Goal: Task Accomplishment & Management: Manage account settings

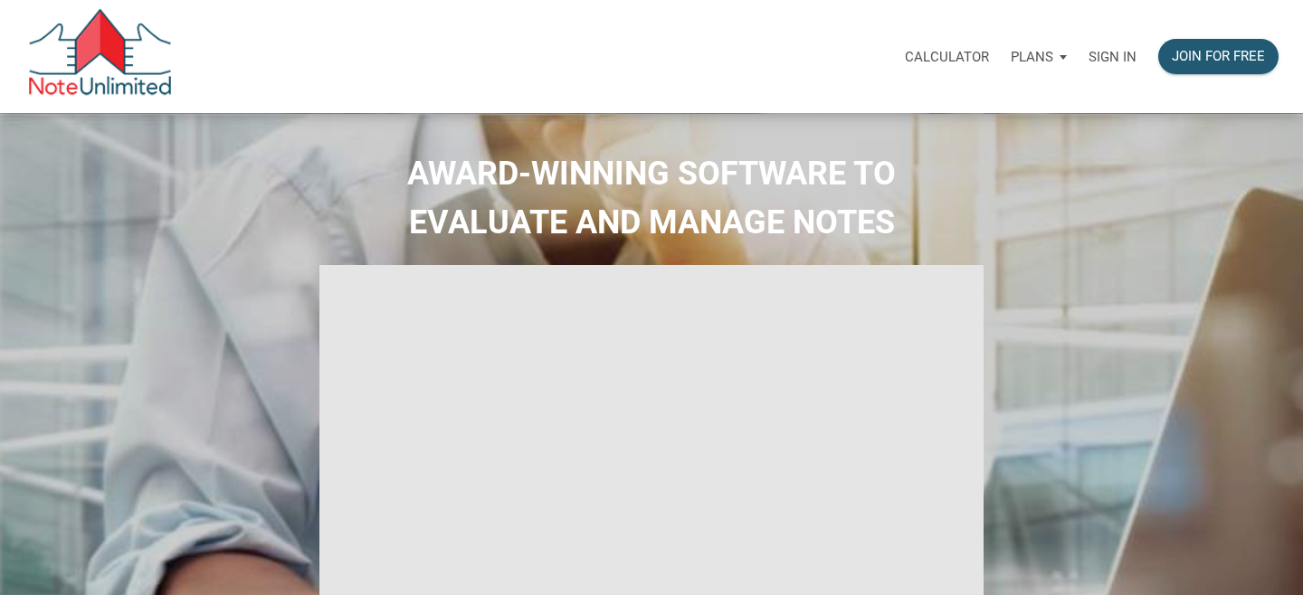
click at [1112, 57] on p "Sign in" at bounding box center [1113, 57] width 48 height 16
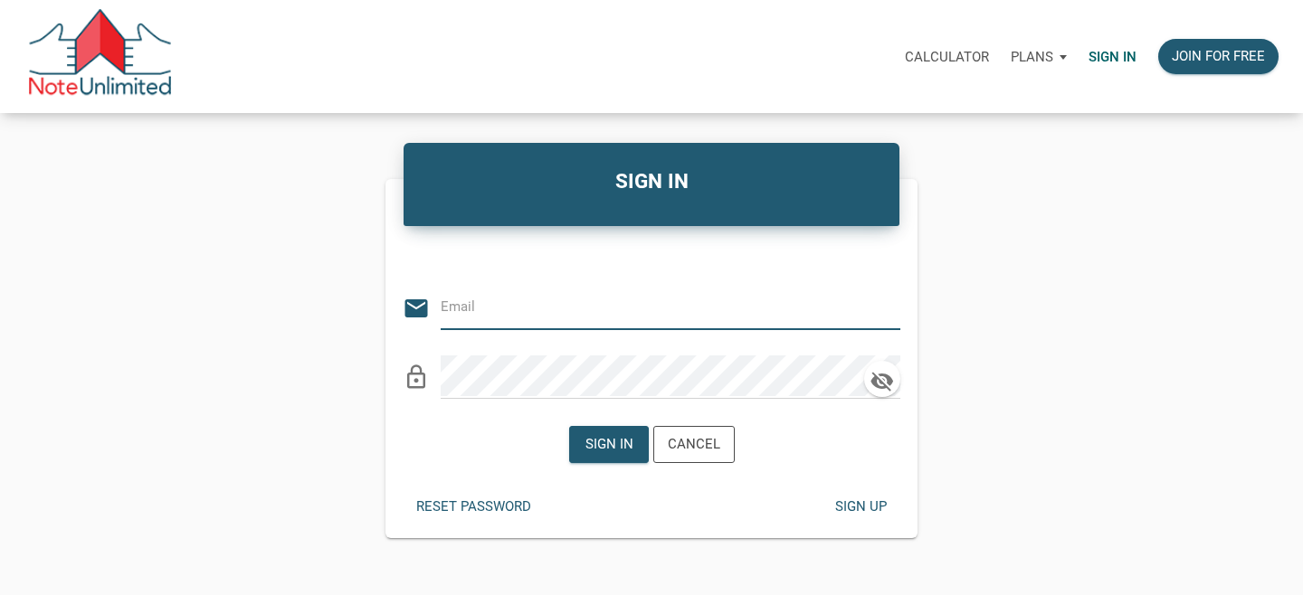
type input "luke@bringhomedenver.com"
click at [607, 445] on div "Sign in" at bounding box center [609, 444] width 48 height 21
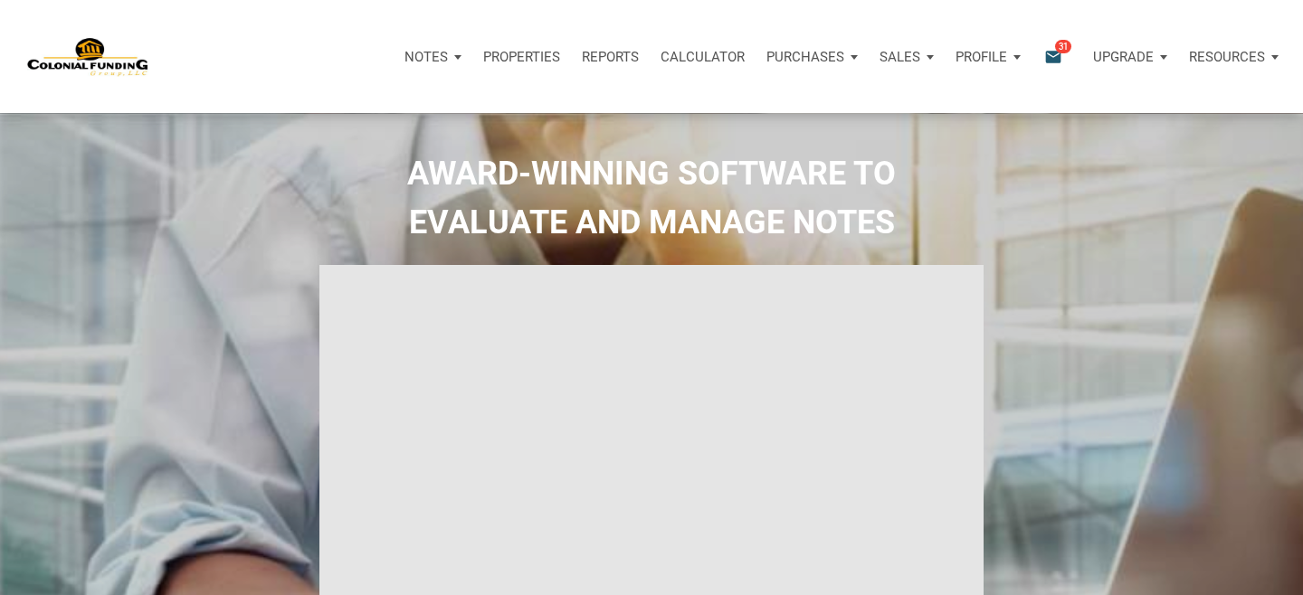
type input "Introduction to new features"
select select
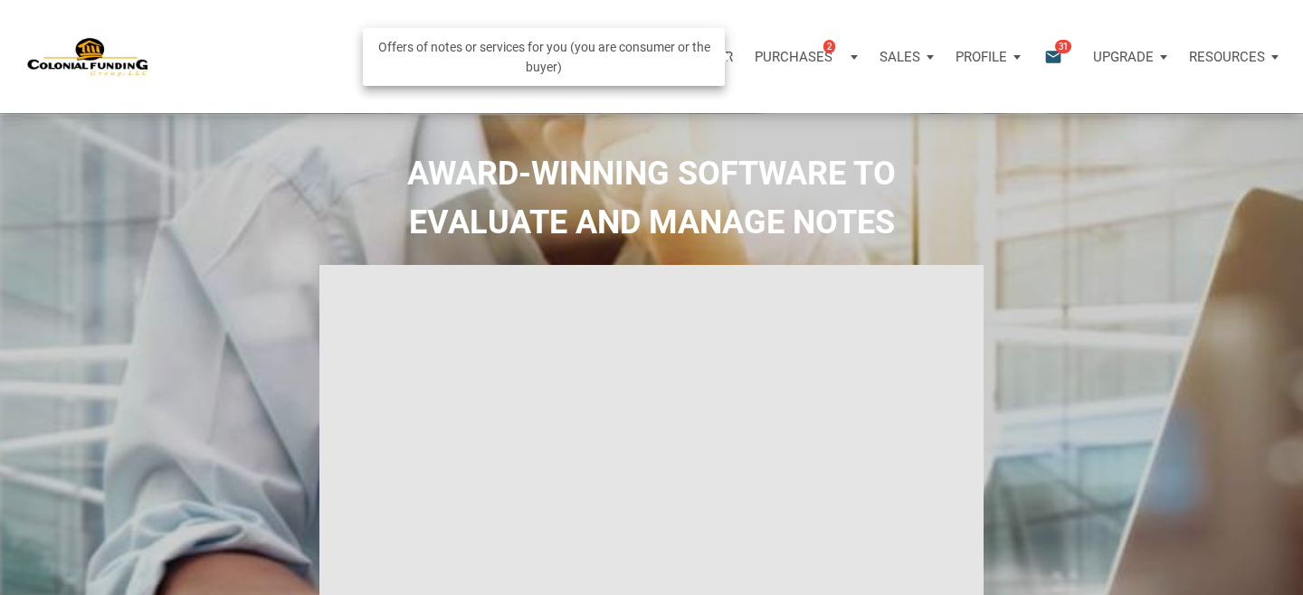
click at [787, 57] on p "Purchases" at bounding box center [794, 57] width 78 height 16
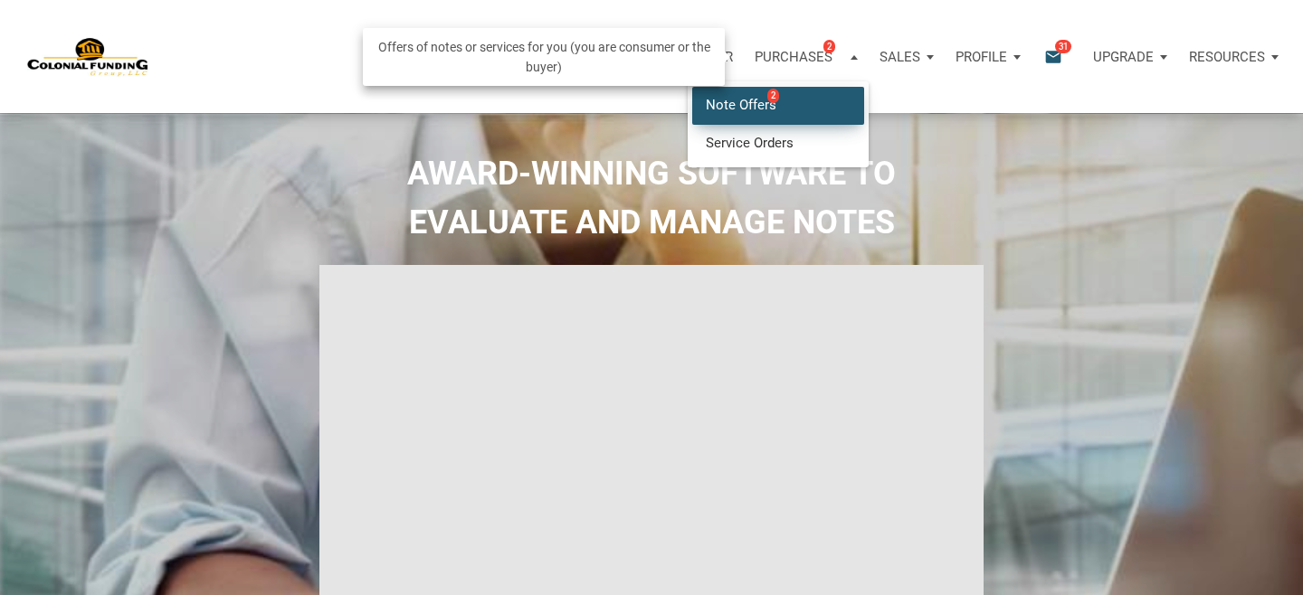
click at [741, 107] on link "Note Offers 2" at bounding box center [778, 105] width 172 height 37
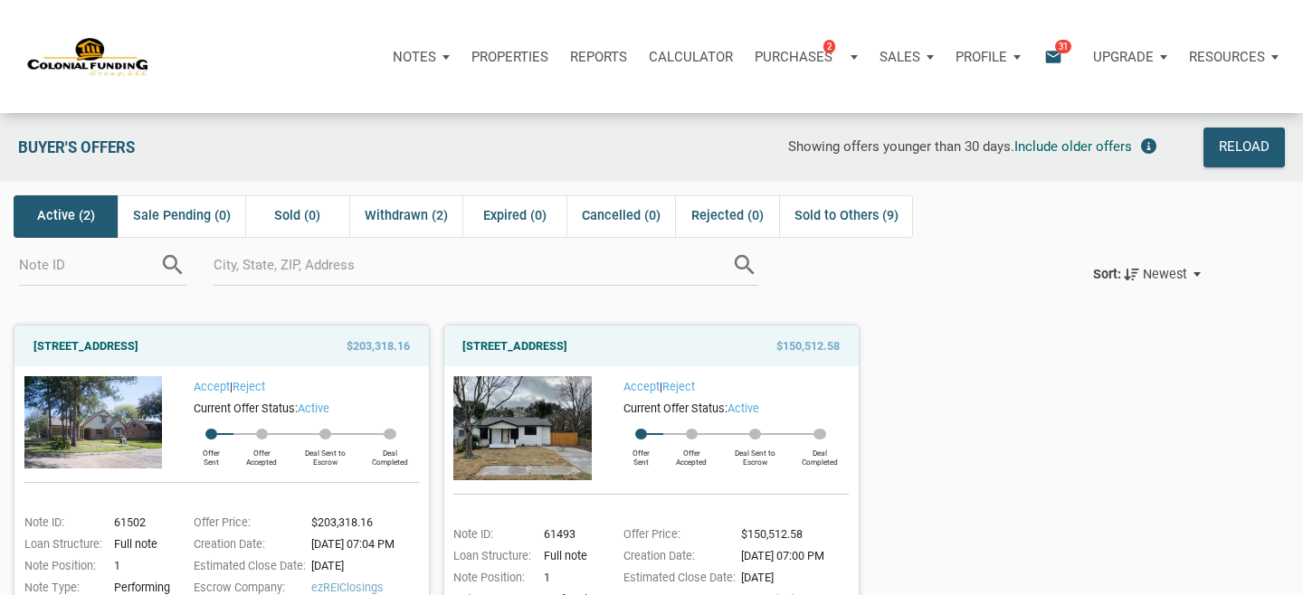
click at [419, 59] on p "Notes" at bounding box center [414, 57] width 43 height 16
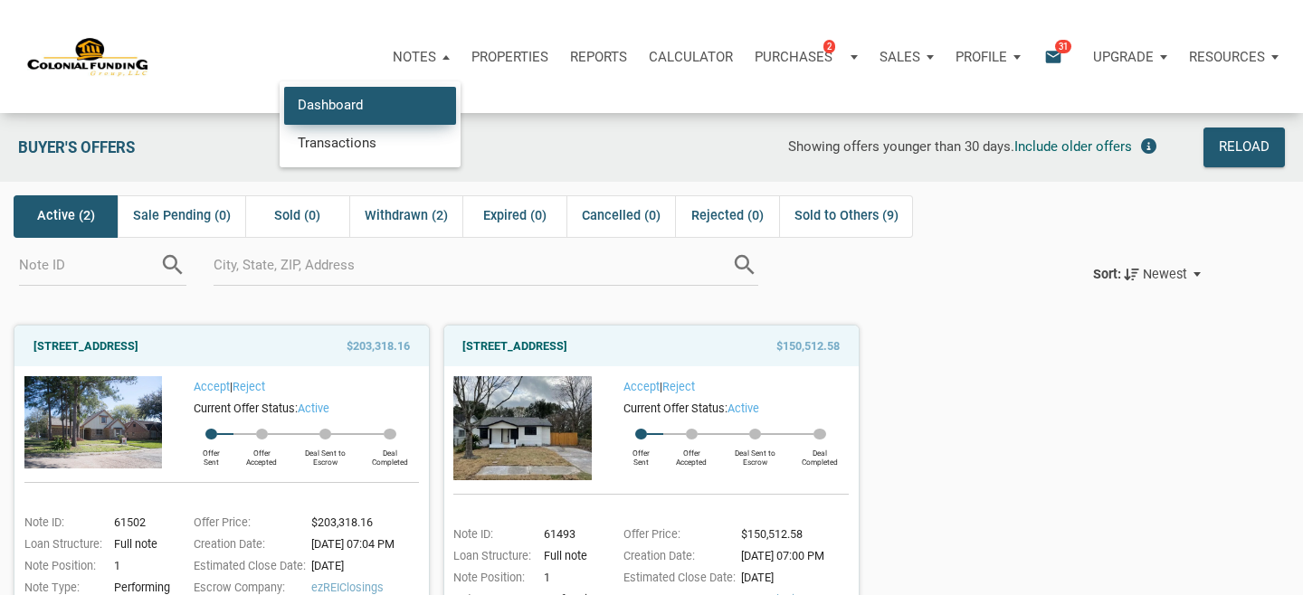
click at [343, 105] on link "Dashboard" at bounding box center [370, 105] width 172 height 37
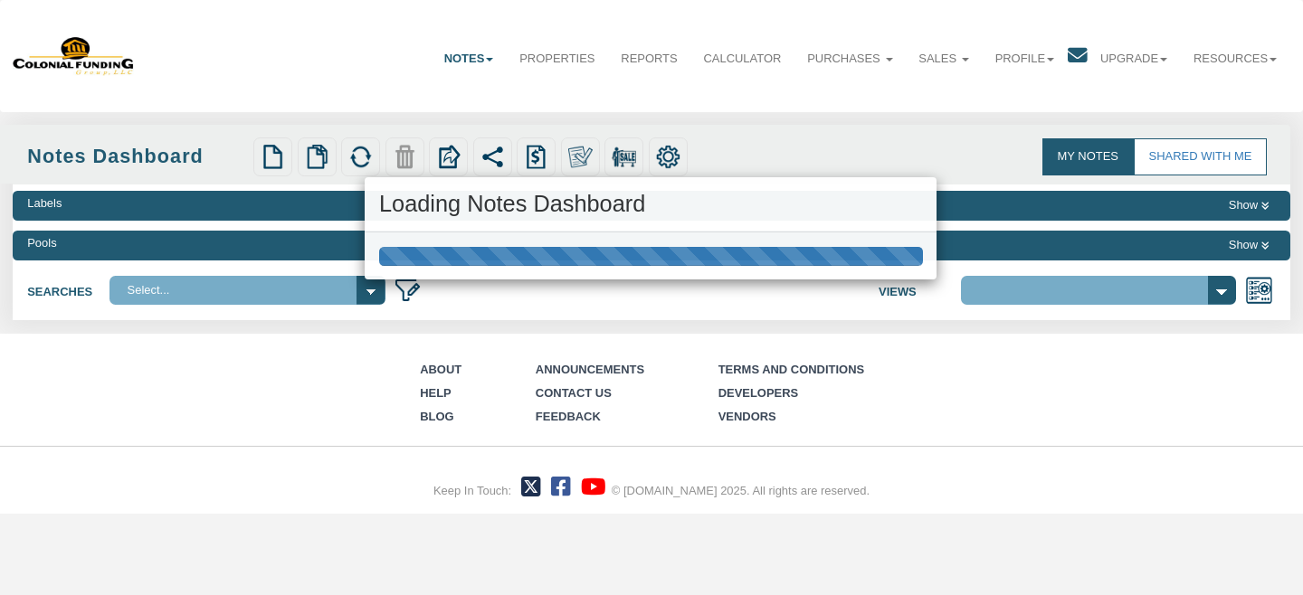
select select "316"
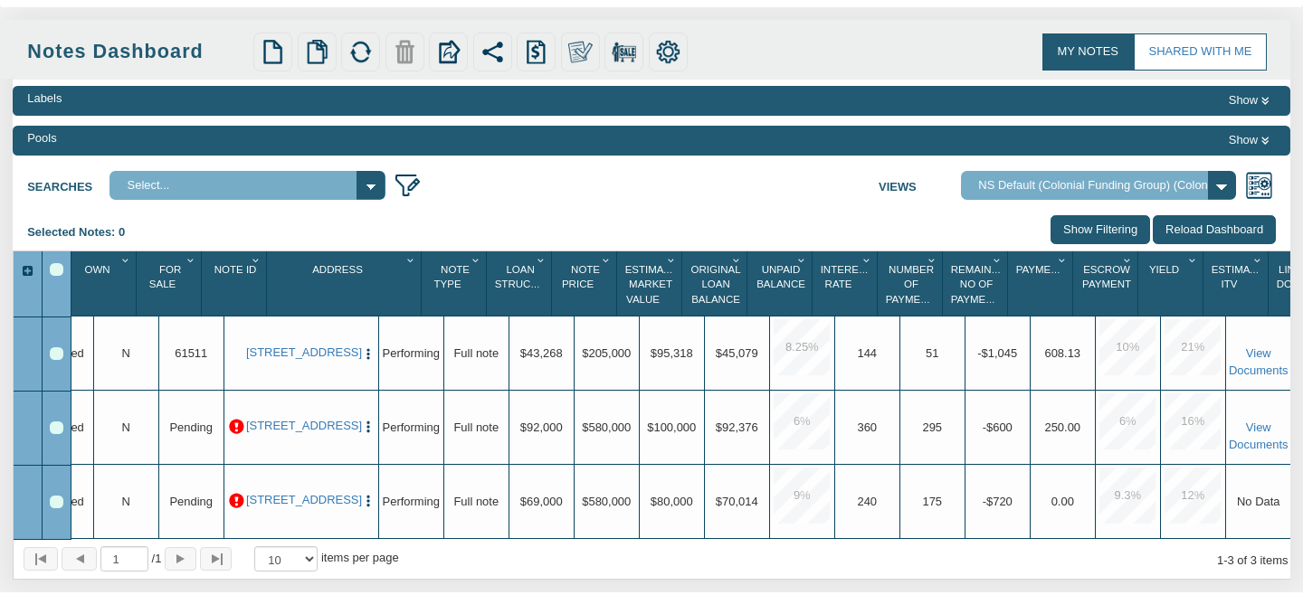
scroll to position [0, 40]
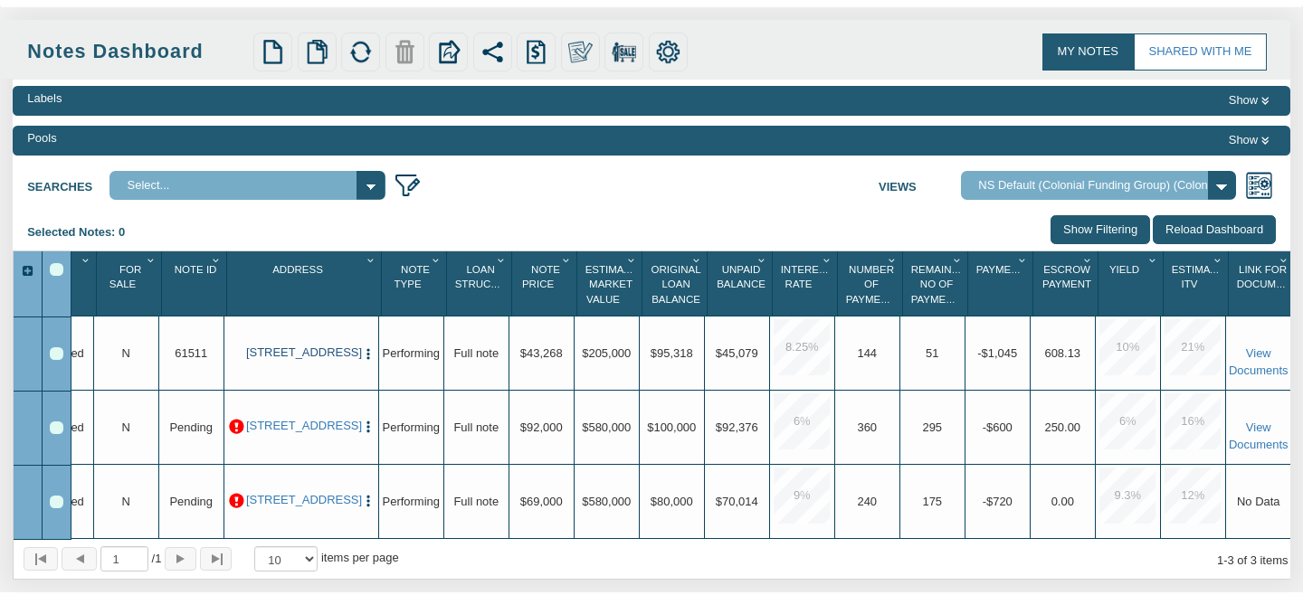
click at [281, 356] on link "10231 Greenbrook Ct, Indianapolis, IN, 46229" at bounding box center [301, 353] width 110 height 14
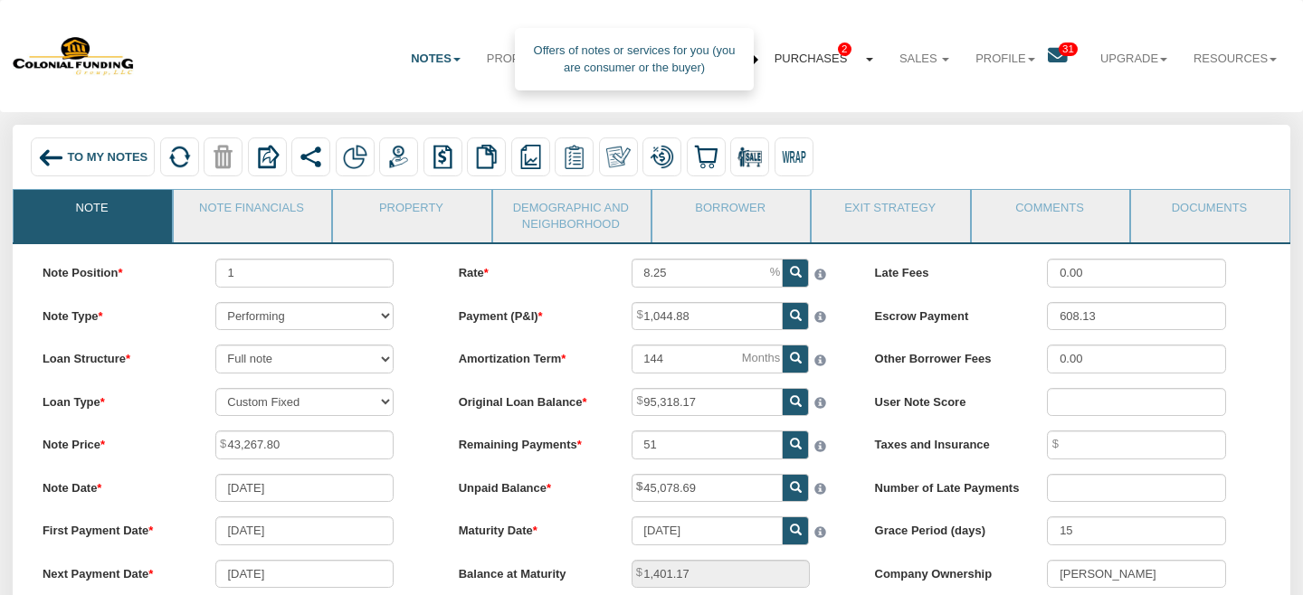
click at [811, 52] on link "Purchases 2" at bounding box center [823, 59] width 125 height 44
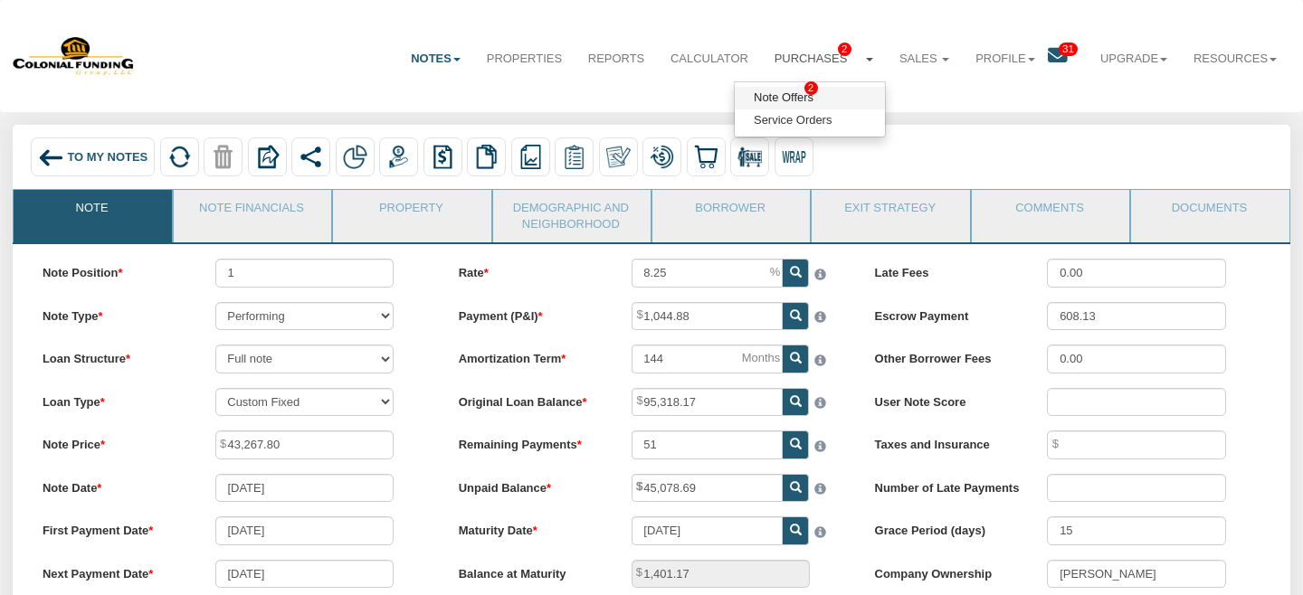
click at [776, 101] on link "Note Offers 2" at bounding box center [810, 98] width 150 height 23
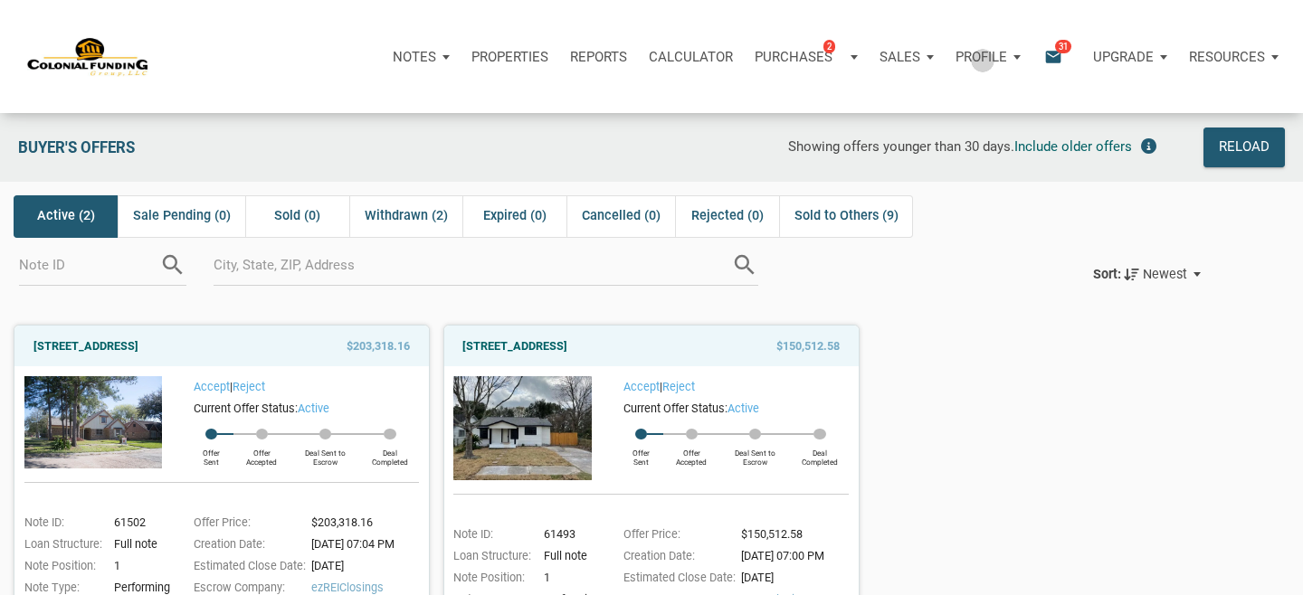
click at [979, 60] on p "Profile" at bounding box center [982, 57] width 52 height 16
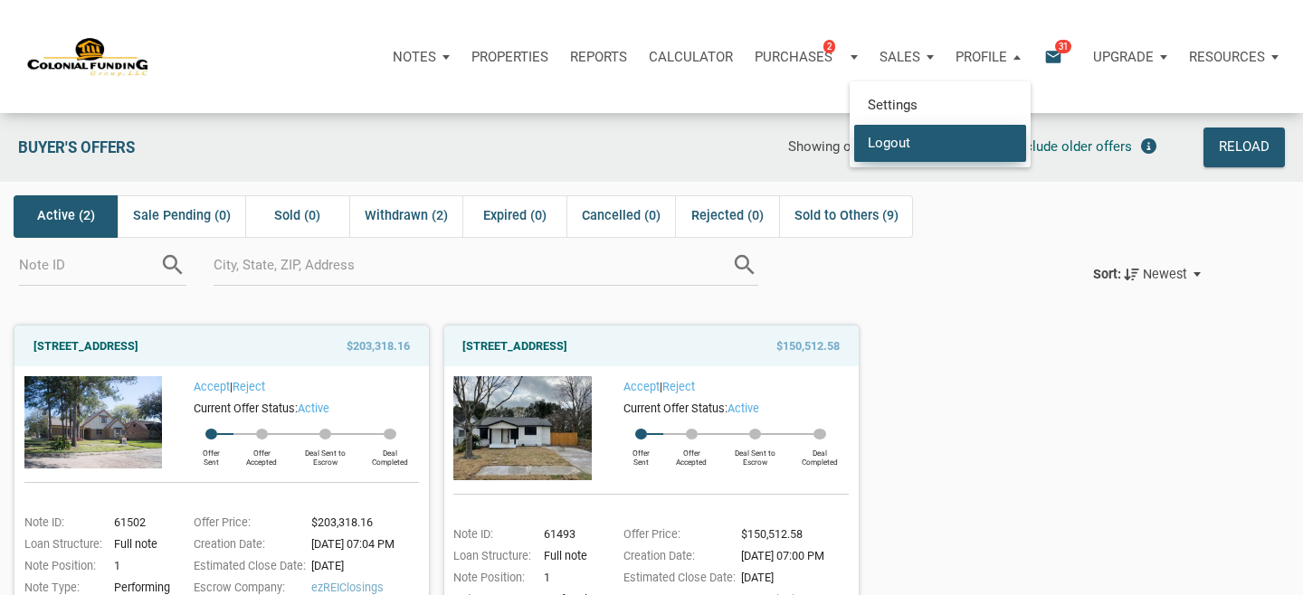
click at [894, 138] on link "Logout" at bounding box center [940, 142] width 172 height 37
